Goal: Task Accomplishment & Management: Use online tool/utility

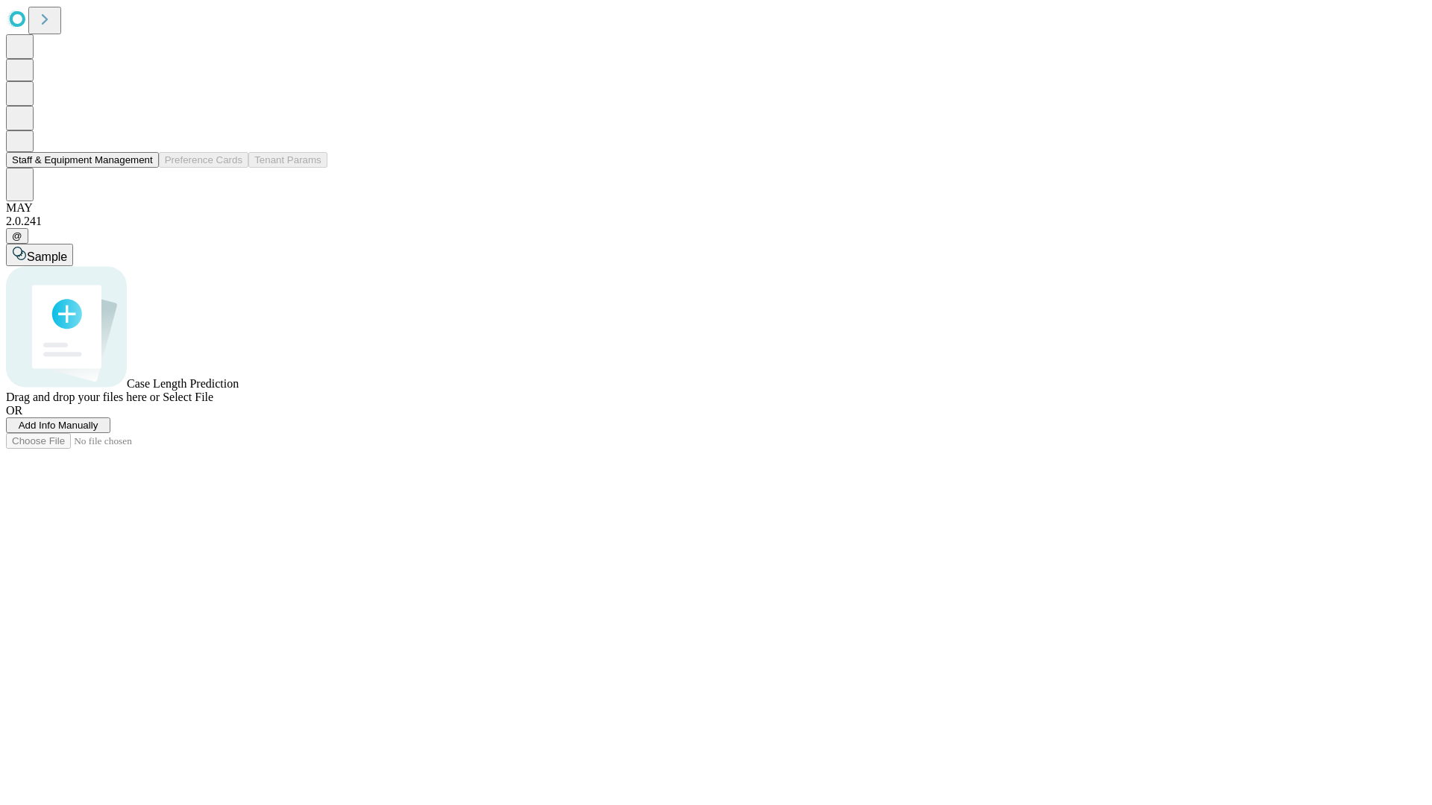
click at [142, 168] on button "Staff & Equipment Management" at bounding box center [82, 160] width 153 height 16
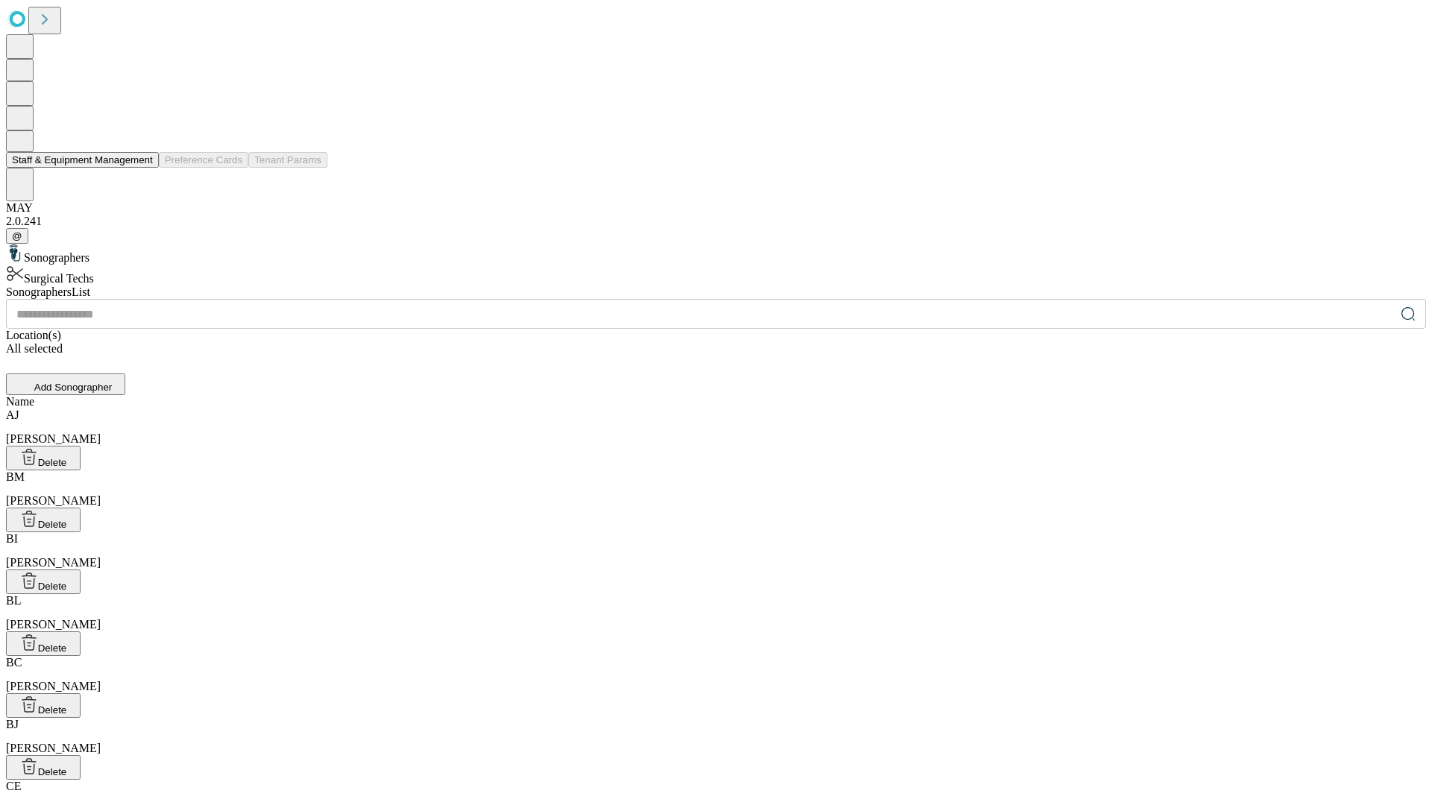
click at [142, 168] on button "Staff & Equipment Management" at bounding box center [82, 160] width 153 height 16
